Goal: Find specific page/section: Find specific page/section

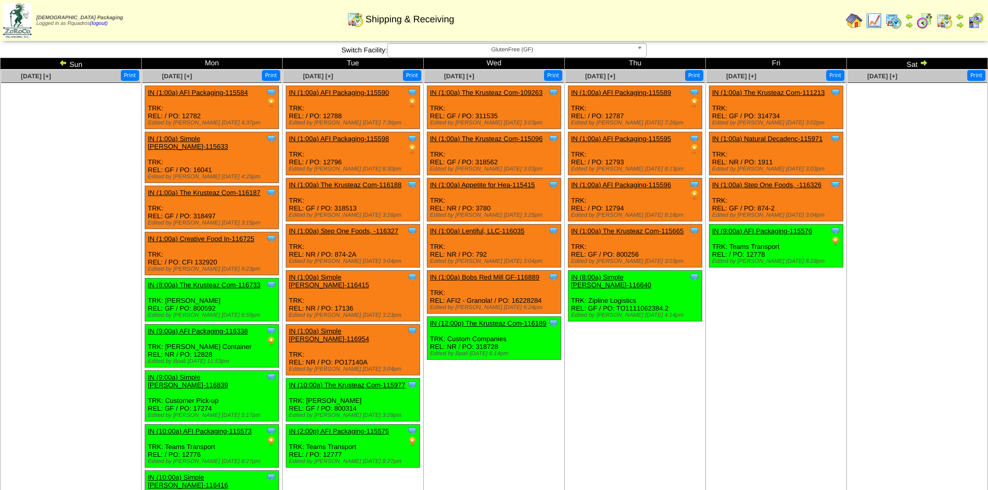
click at [65, 64] on img at bounding box center [63, 63] width 8 height 8
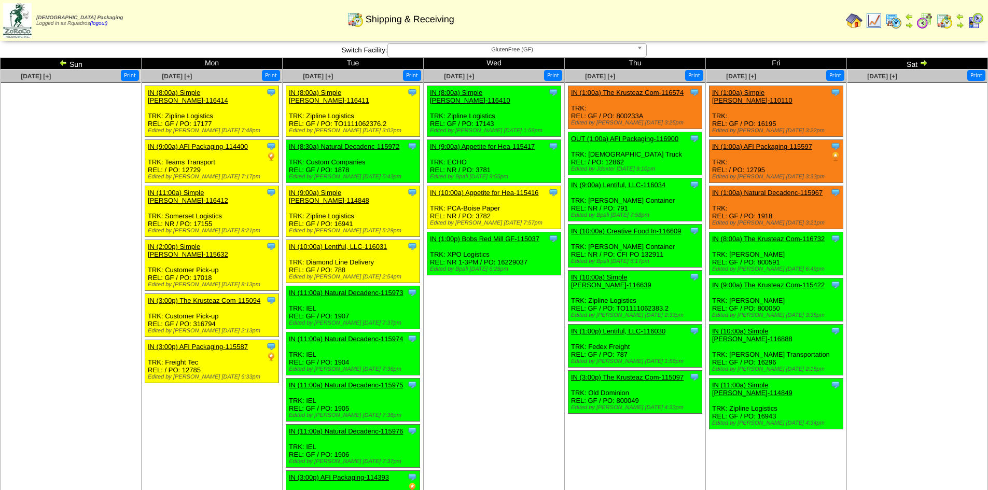
click at [60, 63] on img at bounding box center [63, 63] width 8 height 8
click at [497, 344] on td "Sep 17 [+] Print Clone Item IN (8:00a) Simple Mills-116410 Simple Mills Schedul…" at bounding box center [494, 294] width 141 height 448
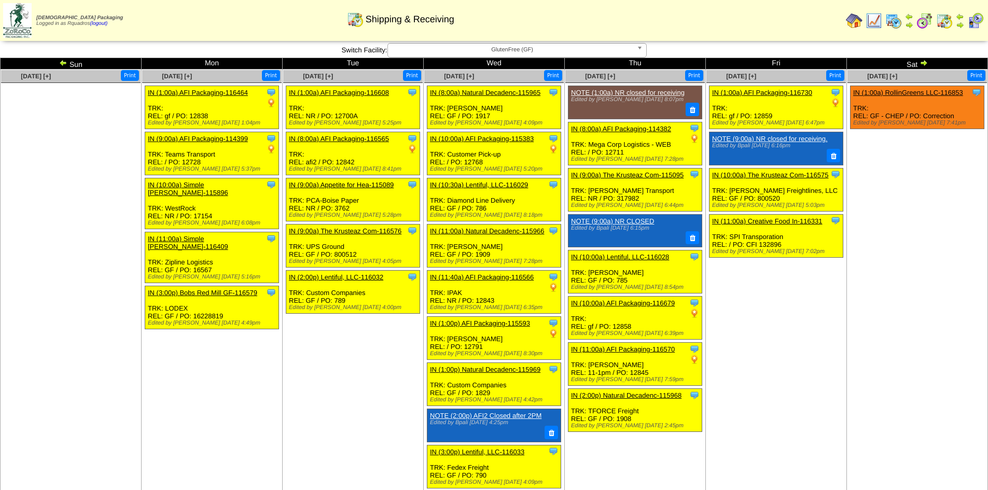
click at [926, 65] on img at bounding box center [924, 63] width 8 height 8
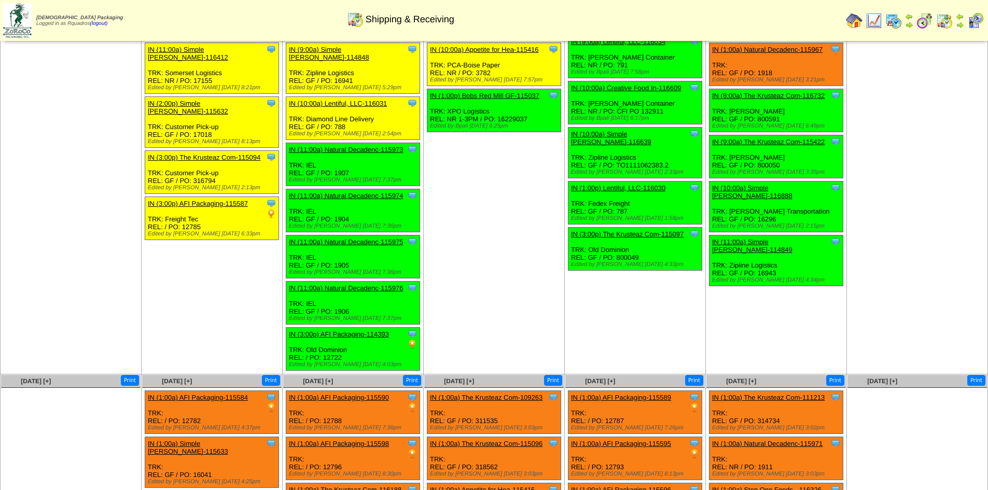
scroll to position [143, 0]
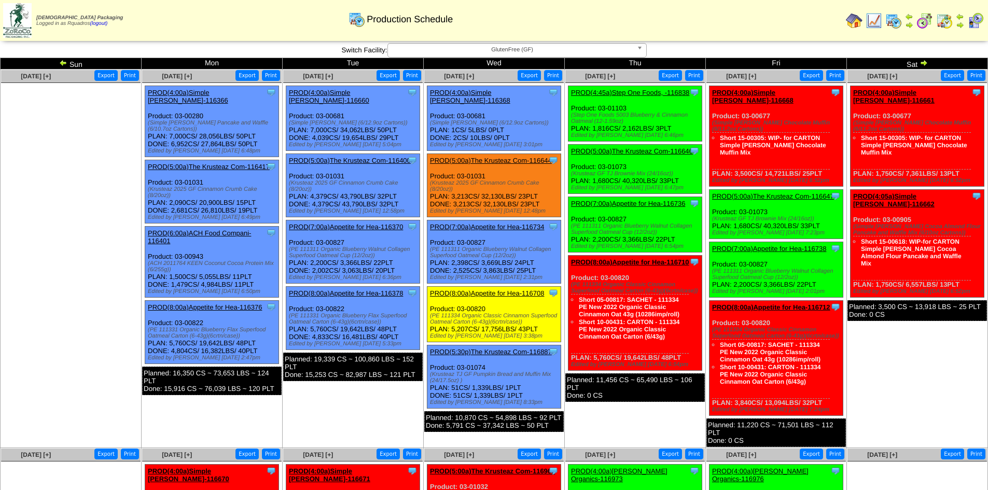
click at [368, 290] on link "PROD(8:00a)Appetite for Hea-116378" at bounding box center [346, 294] width 114 height 8
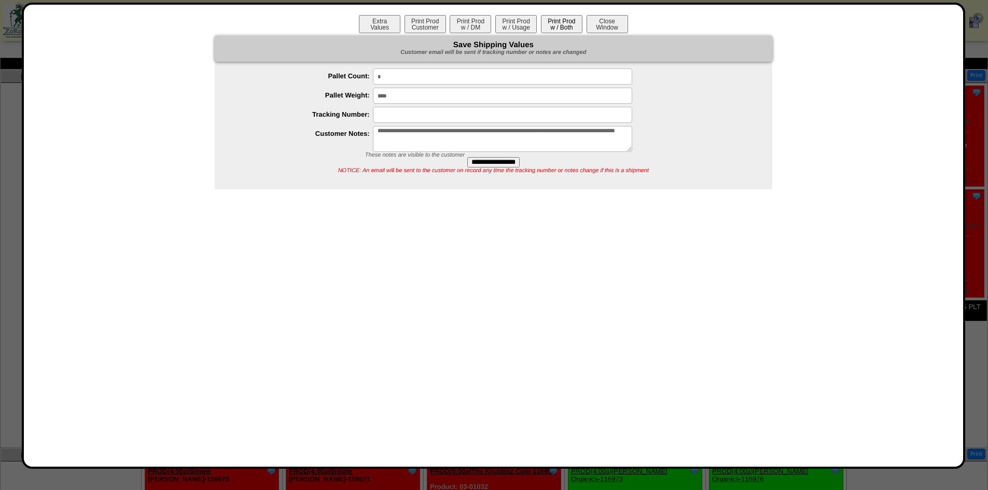
click at [552, 29] on button "Print Prod w / Both" at bounding box center [562, 24] width 42 height 18
